Goal: Task Accomplishment & Management: Use online tool/utility

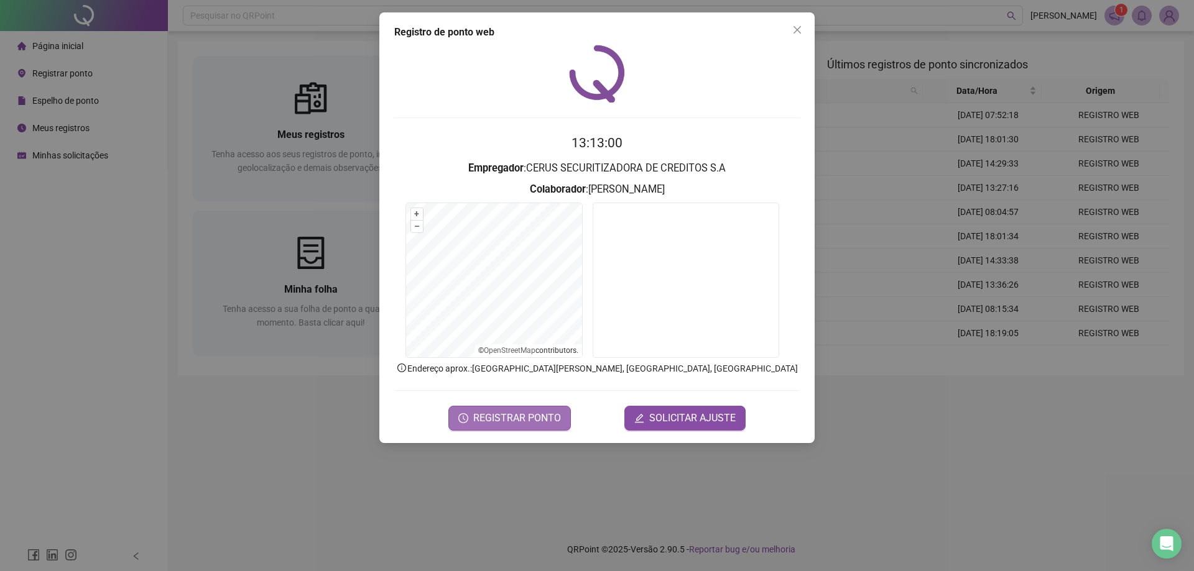
click at [517, 421] on span "REGISTRAR PONTO" at bounding box center [517, 418] width 88 height 15
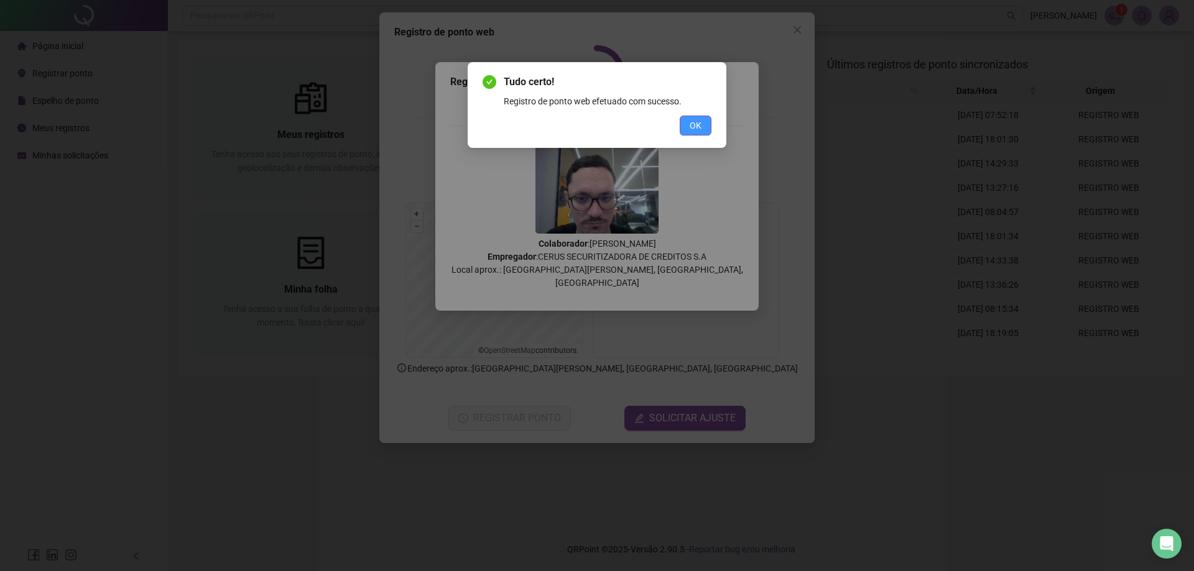
click at [686, 129] on button "OK" at bounding box center [696, 126] width 32 height 20
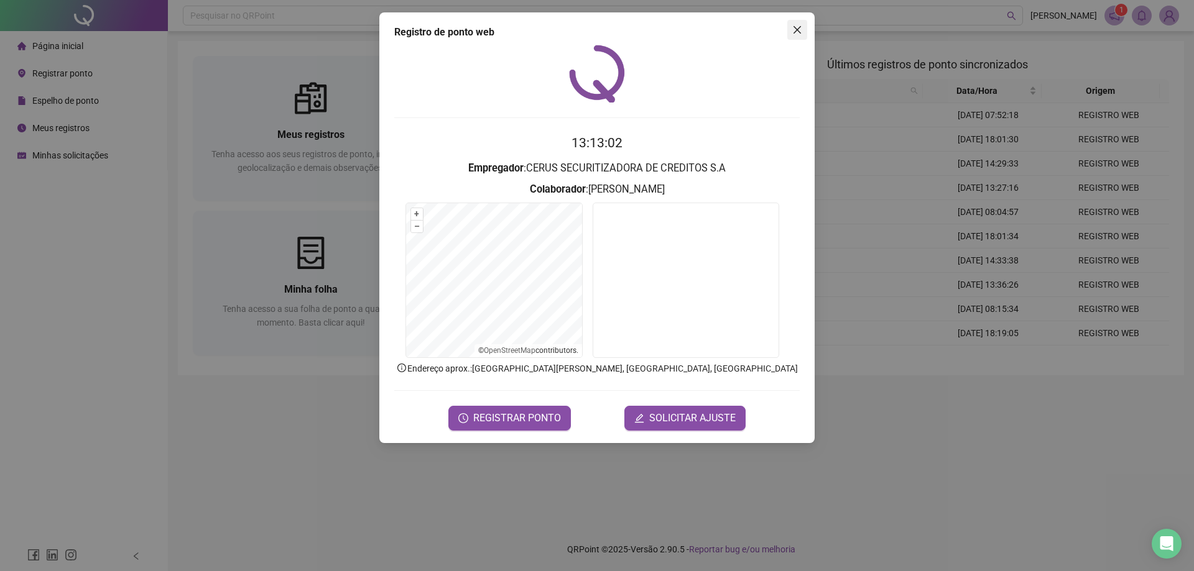
click at [797, 31] on icon "close" at bounding box center [797, 30] width 10 height 10
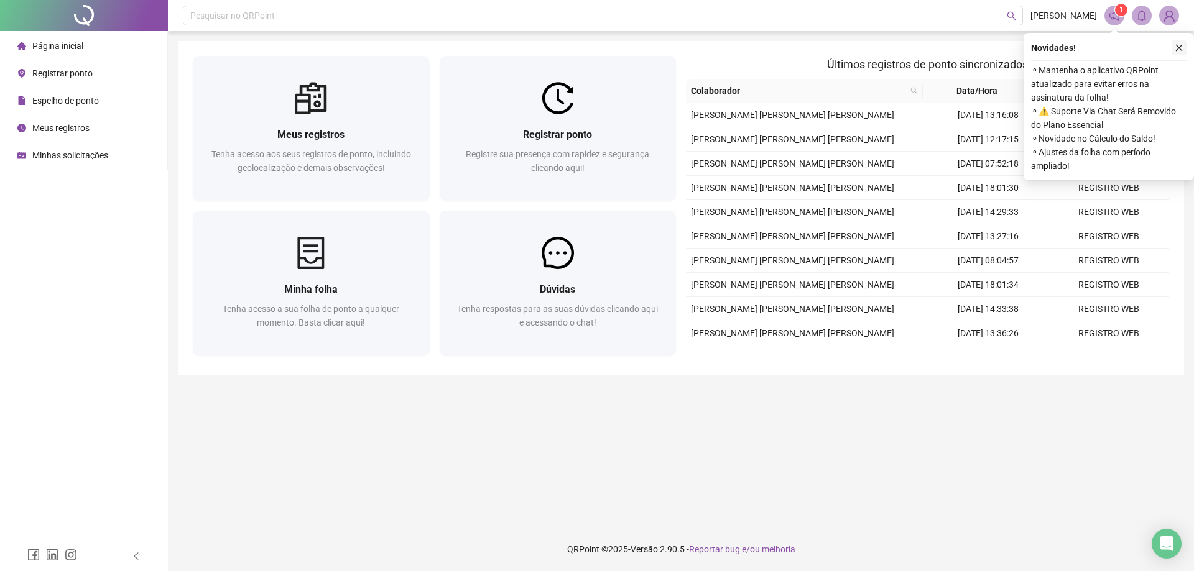
click at [1176, 45] on icon "close" at bounding box center [1179, 48] width 7 height 7
